Goal: Task Accomplishment & Management: Complete application form

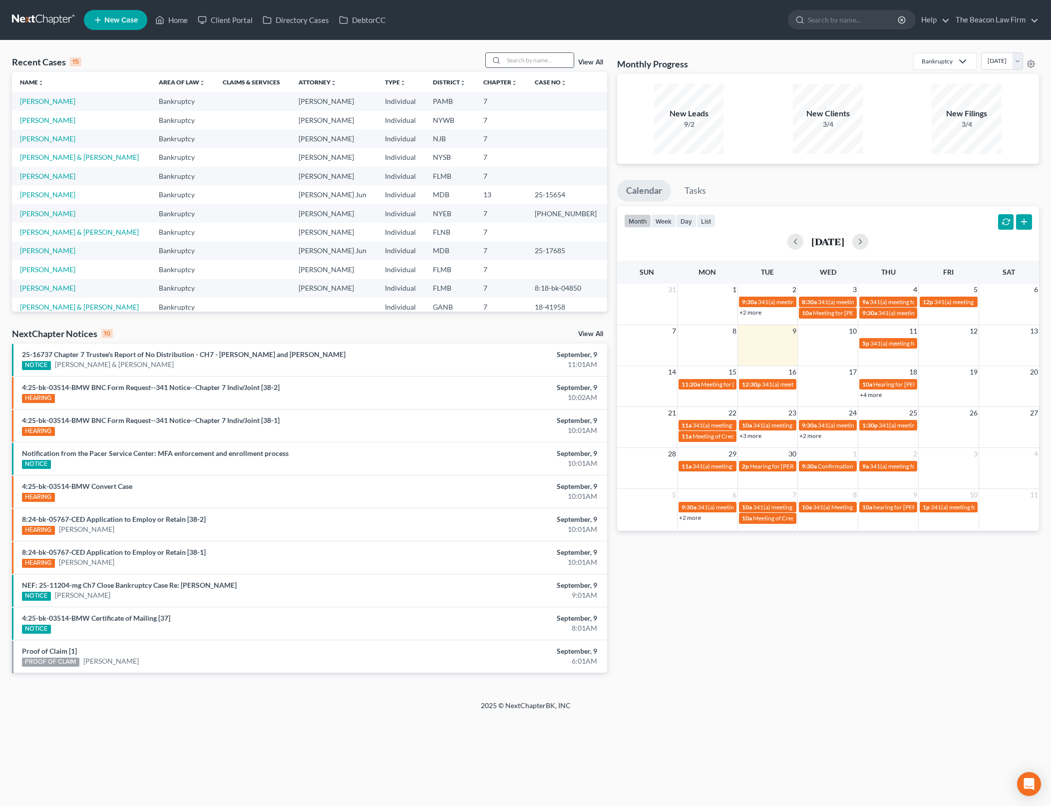
click at [532, 60] on input "search" at bounding box center [539, 60] width 70 height 14
type input "[PERSON_NAME]"
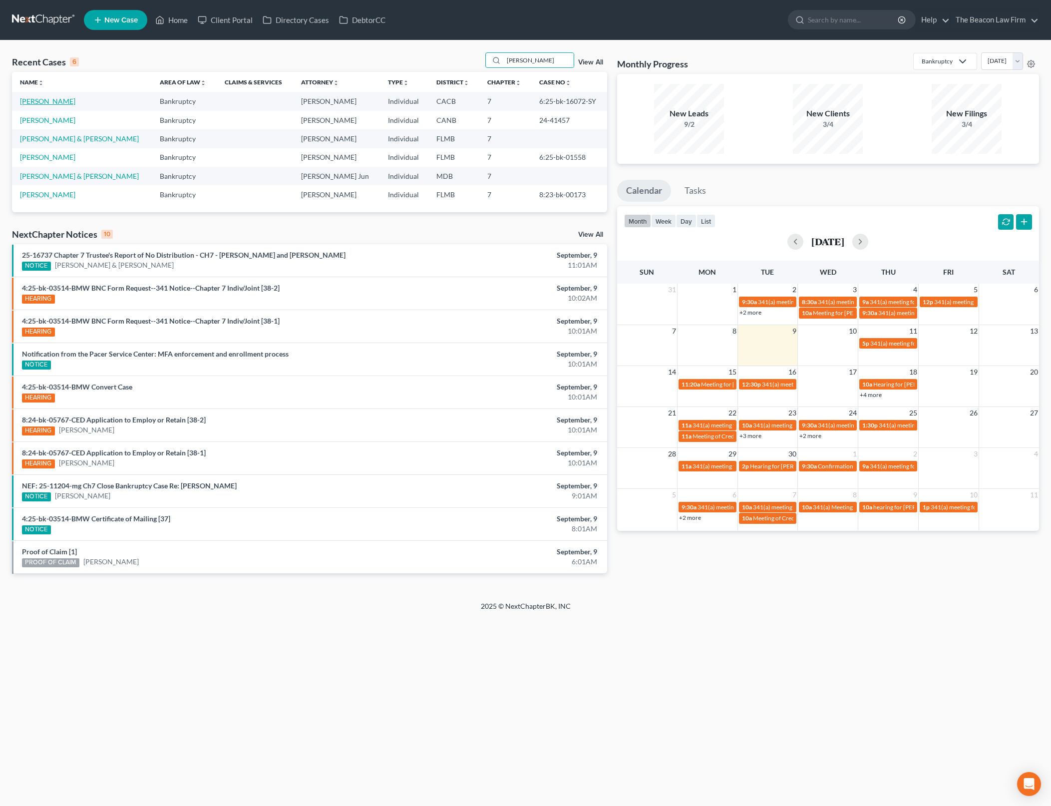
click at [48, 102] on link "[PERSON_NAME]" at bounding box center [47, 101] width 55 height 8
select select "2"
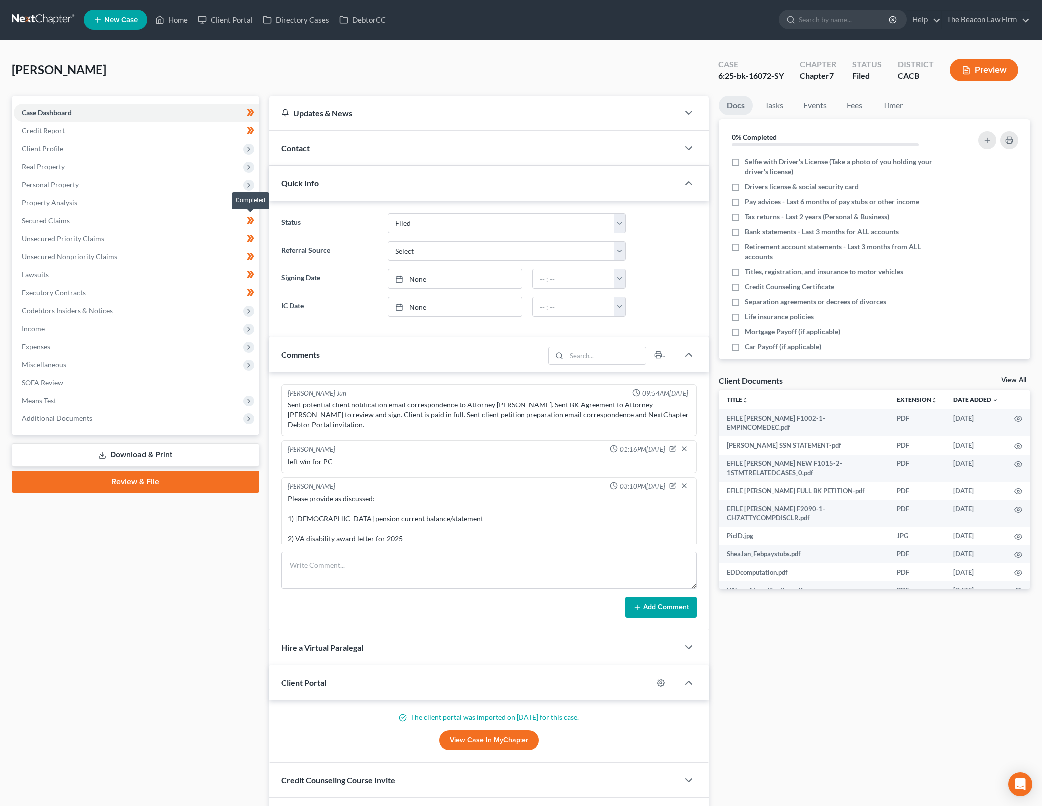
scroll to position [509, 0]
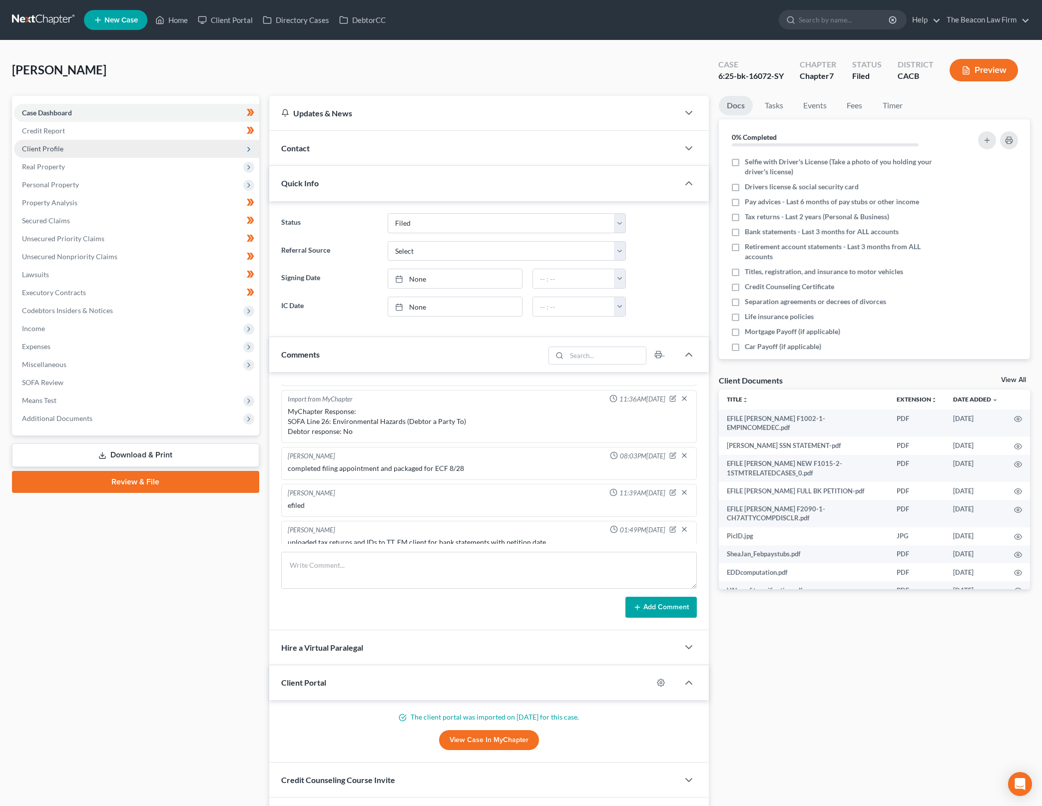
click at [176, 144] on span "Client Profile" at bounding box center [136, 149] width 245 height 18
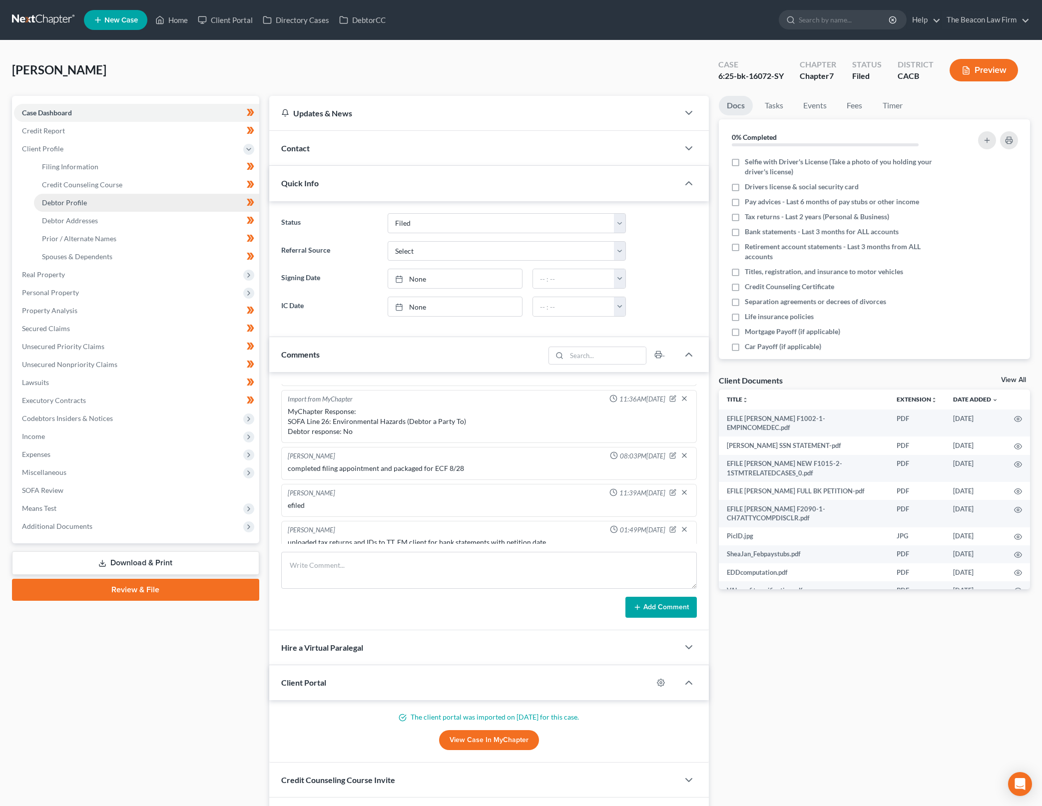
click at [148, 201] on link "Debtor Profile" at bounding box center [146, 203] width 225 height 18
select select "3"
select select "0"
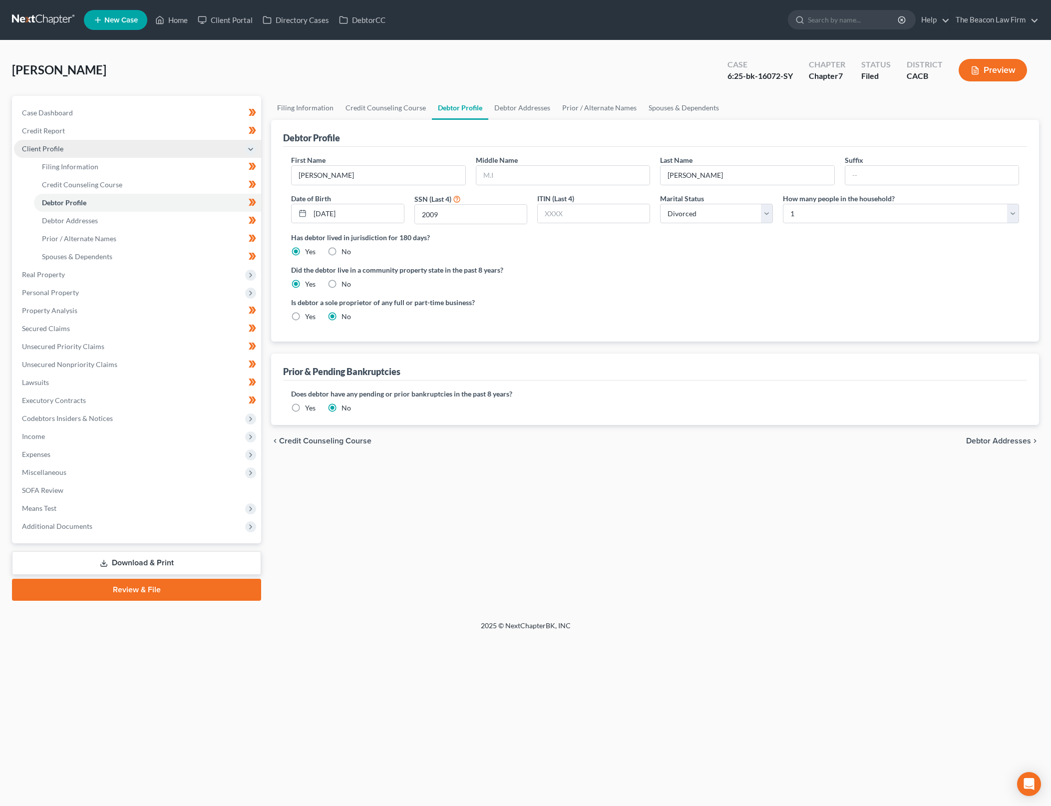
click at [133, 152] on span "Client Profile" at bounding box center [137, 149] width 247 height 18
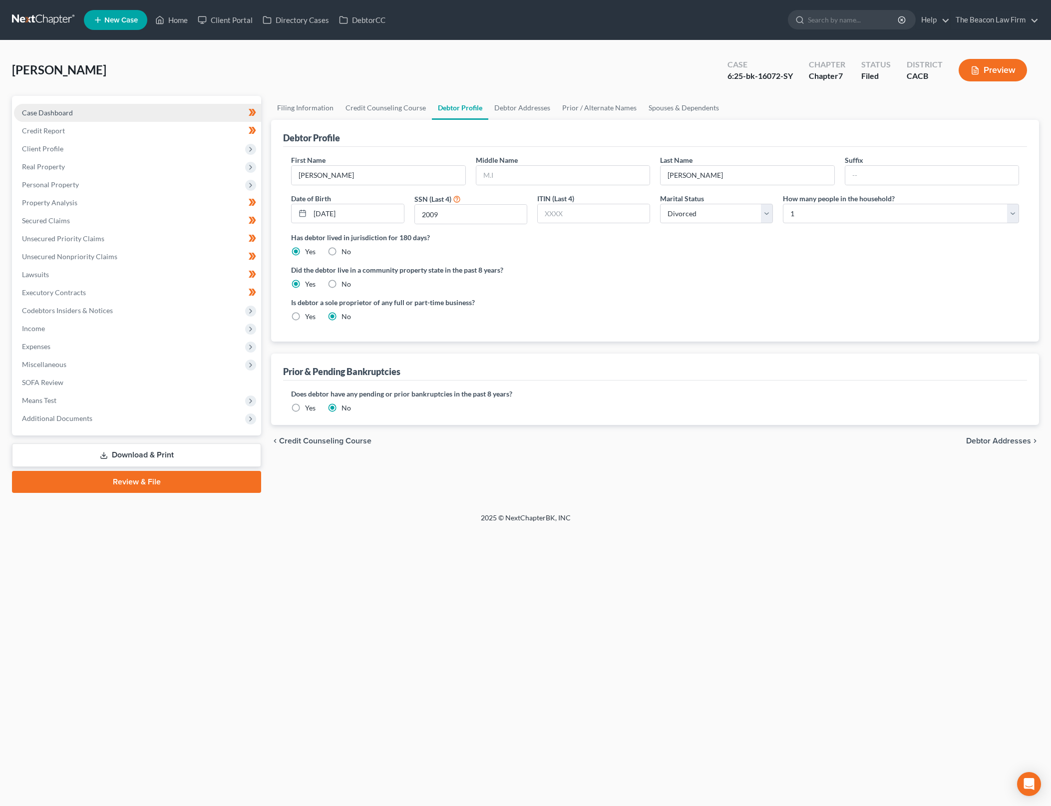
click at [139, 110] on link "Case Dashboard" at bounding box center [137, 113] width 247 height 18
select select "2"
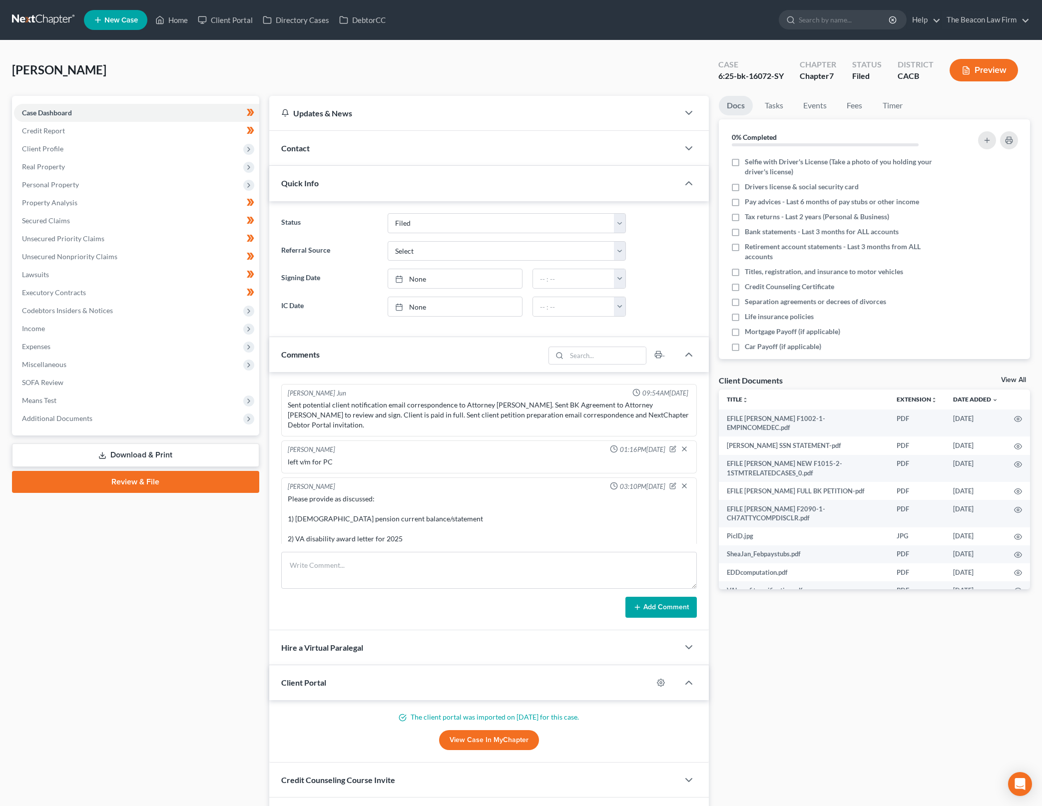
scroll to position [509, 0]
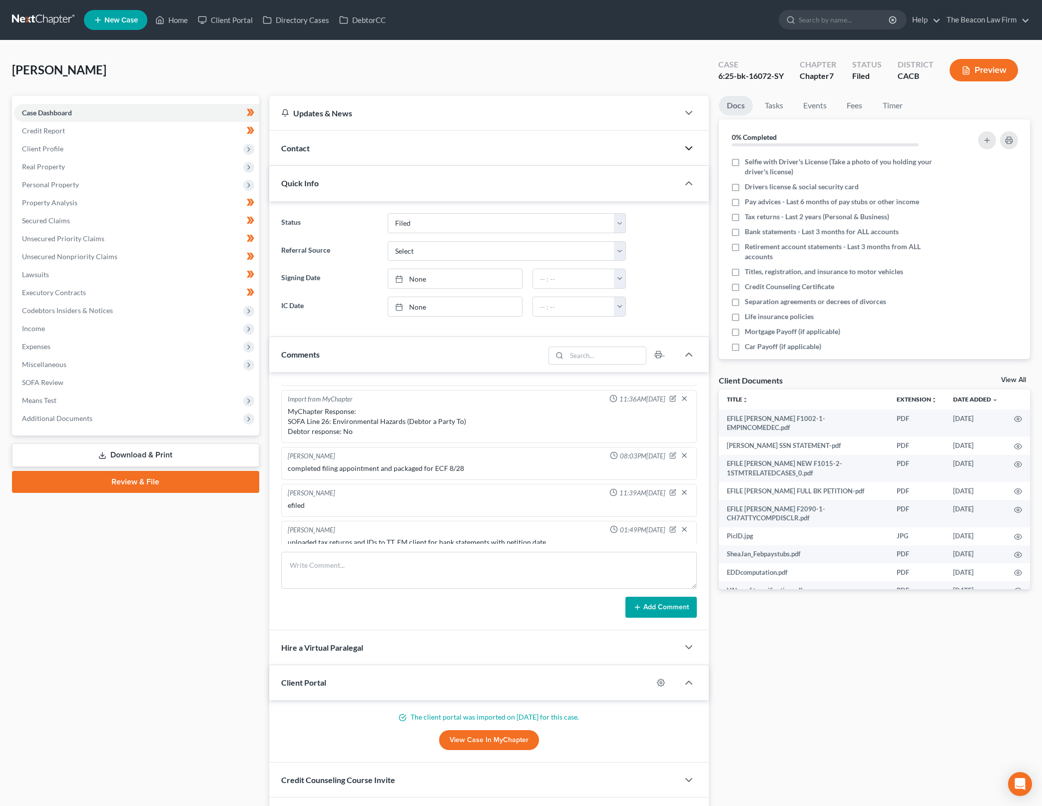
click at [685, 149] on icon "button" at bounding box center [689, 148] width 12 height 12
